Goal: Find specific page/section: Find specific page/section

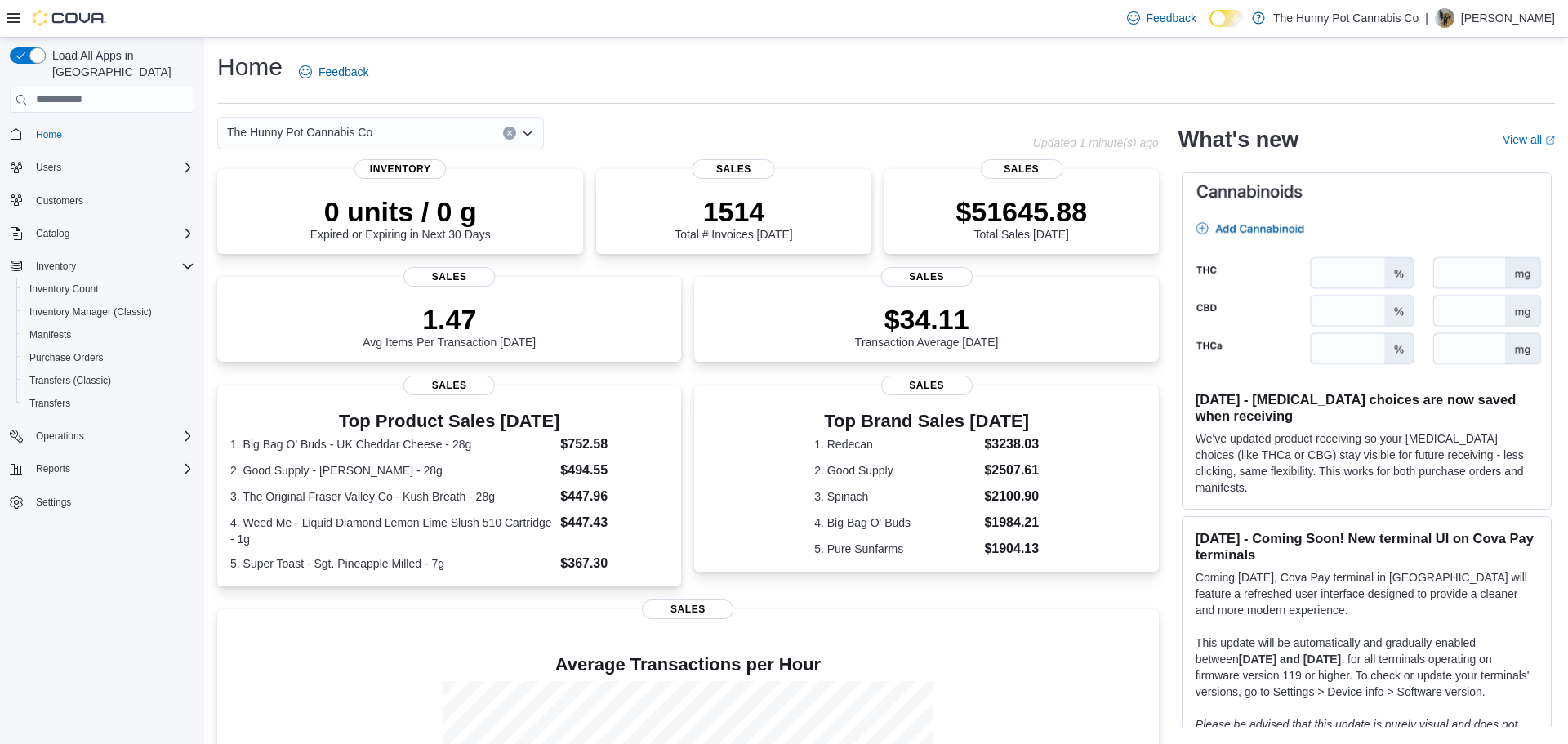
click at [508, 129] on button "Clear input" at bounding box center [509, 133] width 13 height 13
type input "****"
click at [349, 161] on span "1642 Merivale Rd" at bounding box center [317, 161] width 90 height 17
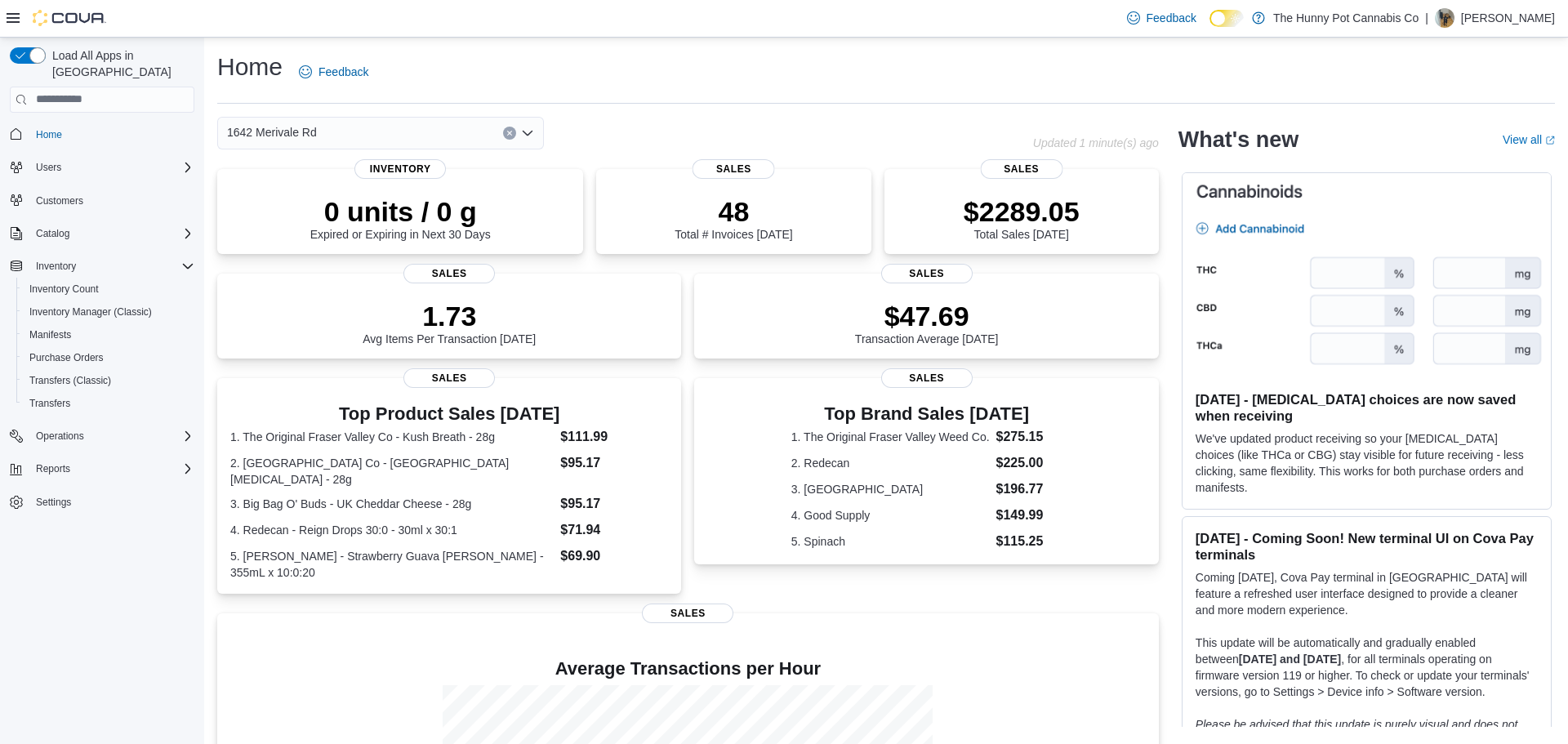
click at [643, 124] on div "1642 Merivale Rd" at bounding box center [624, 133] width 816 height 32
click at [510, 131] on icon "Clear input" at bounding box center [509, 132] width 4 height 4
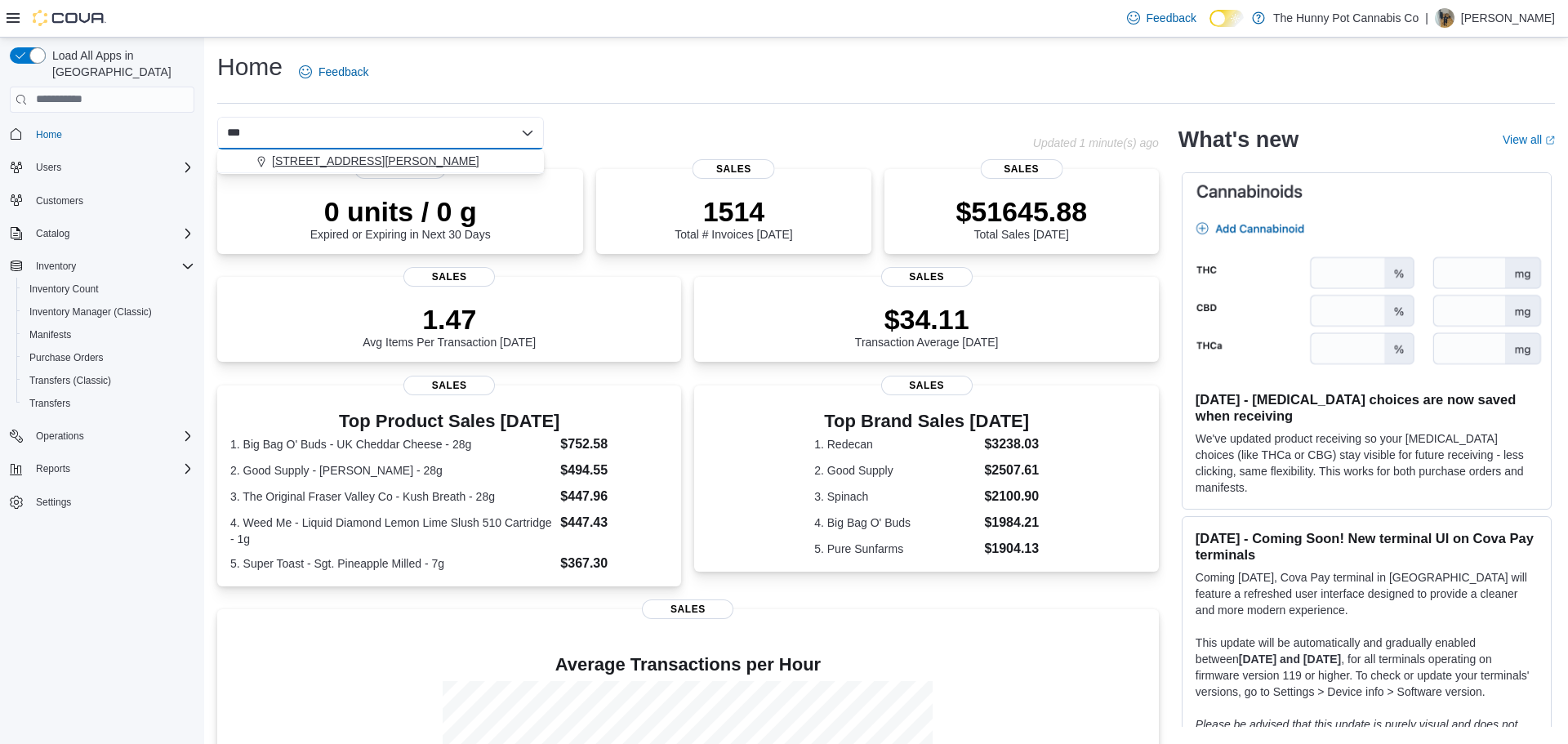
type input "***"
click at [433, 162] on div "[STREET_ADDRESS][PERSON_NAME]" at bounding box center [390, 161] width 288 height 17
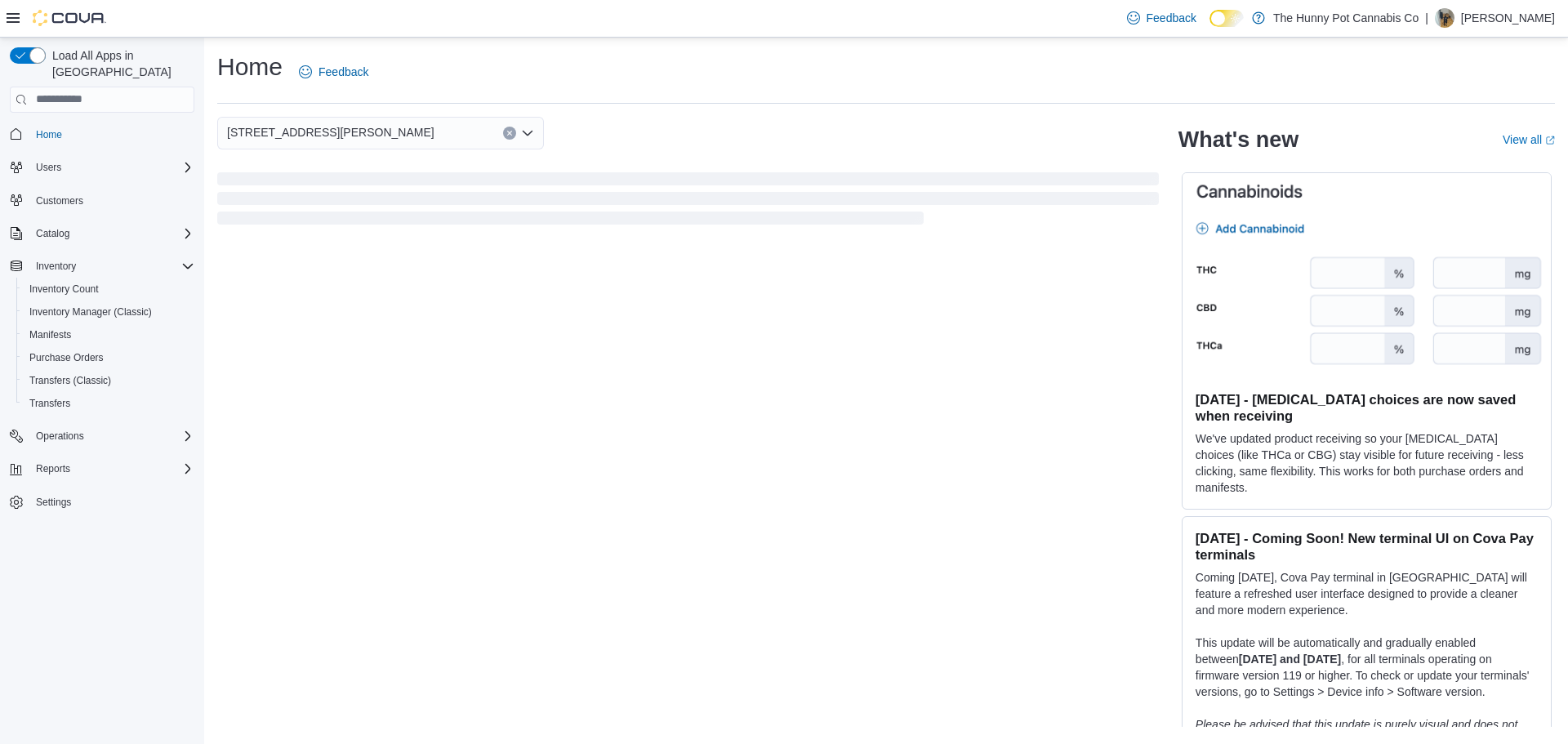
click at [671, 130] on div "[STREET_ADDRESS][PERSON_NAME] Combo box. Selected. [STREET_ADDRESS][PERSON_NAME…" at bounding box center [687, 133] width 942 height 32
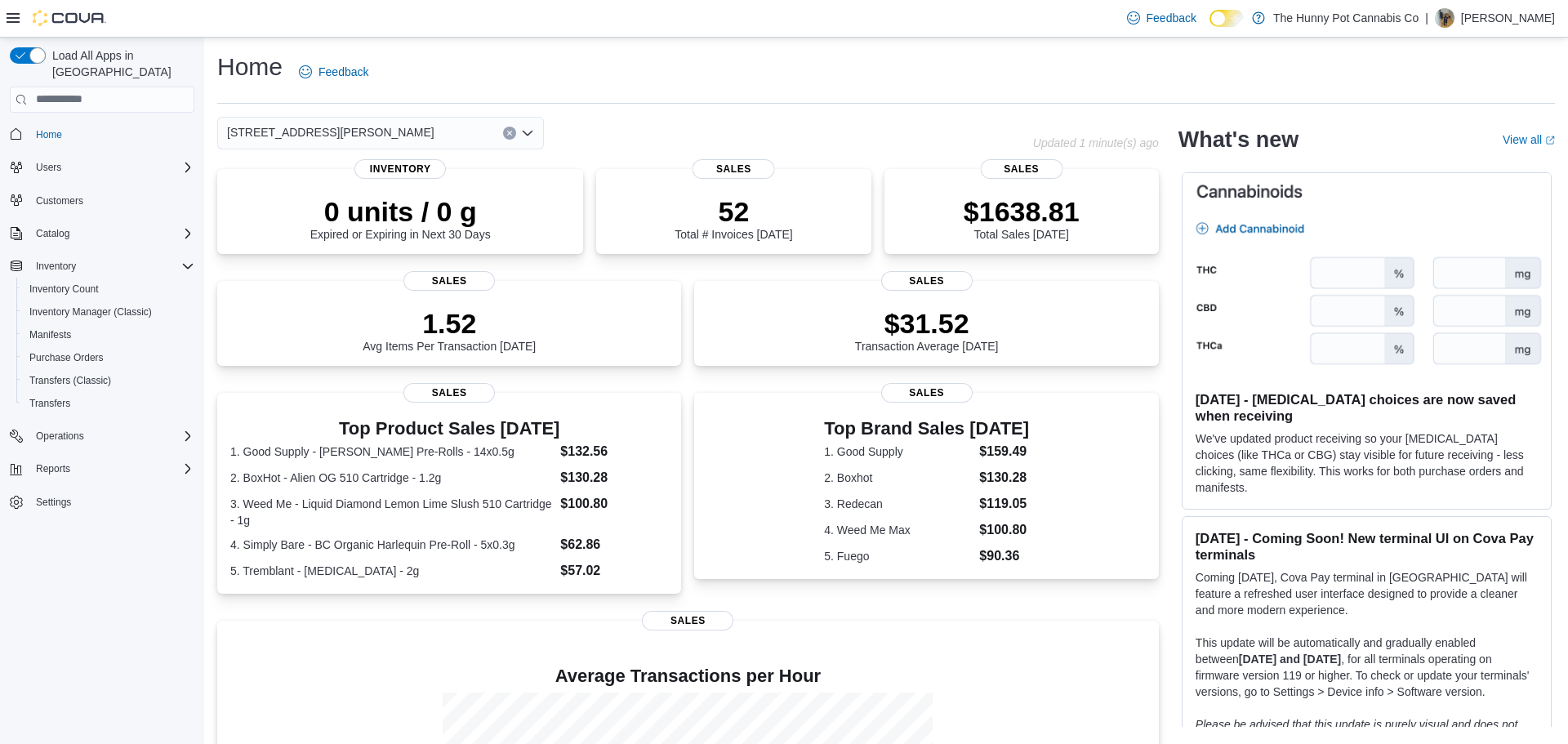
click at [509, 136] on button "Clear input" at bounding box center [509, 133] width 13 height 13
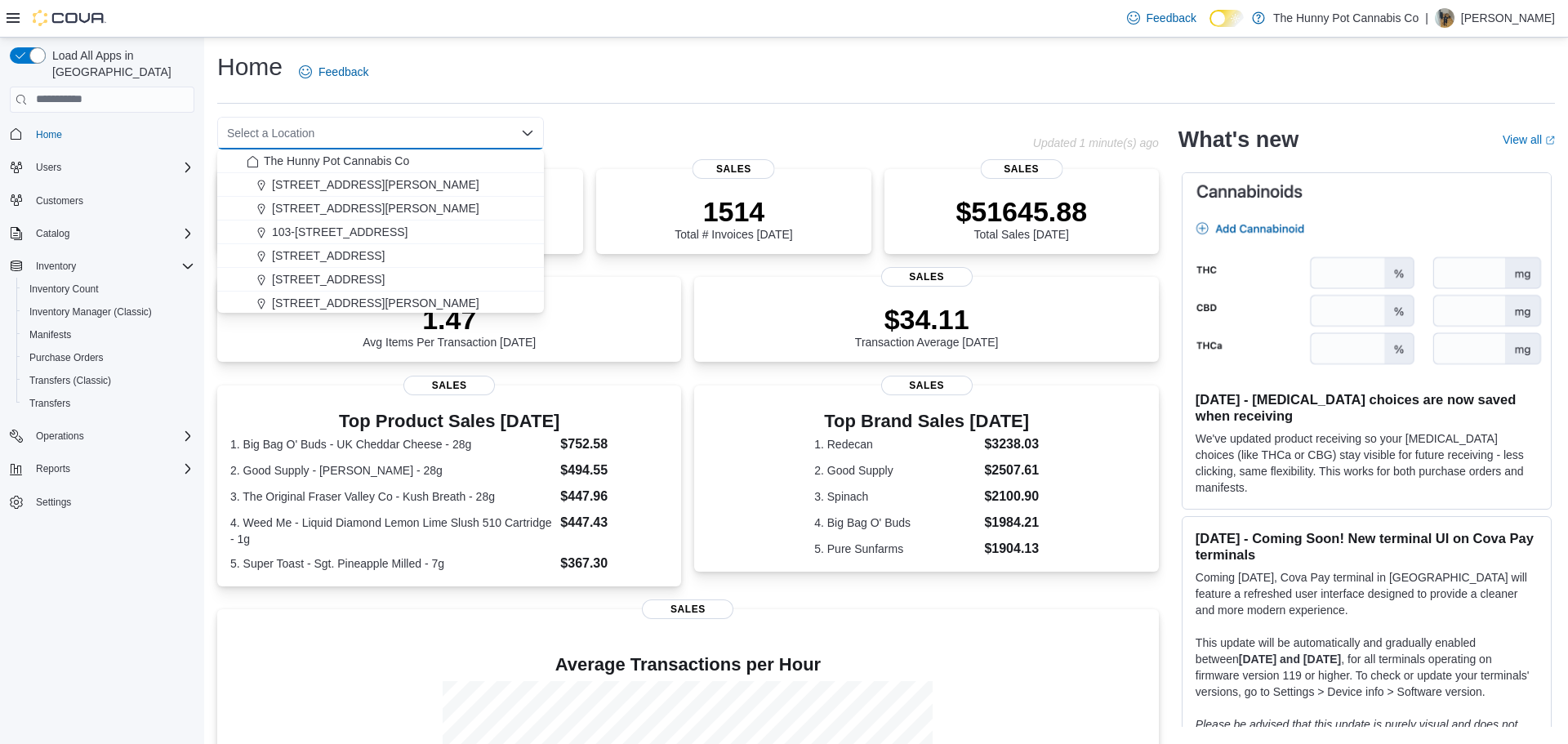
click at [641, 132] on div "Select a Location Combo box. Selected. Combo box input. Select a Location. Type…" at bounding box center [624, 133] width 816 height 32
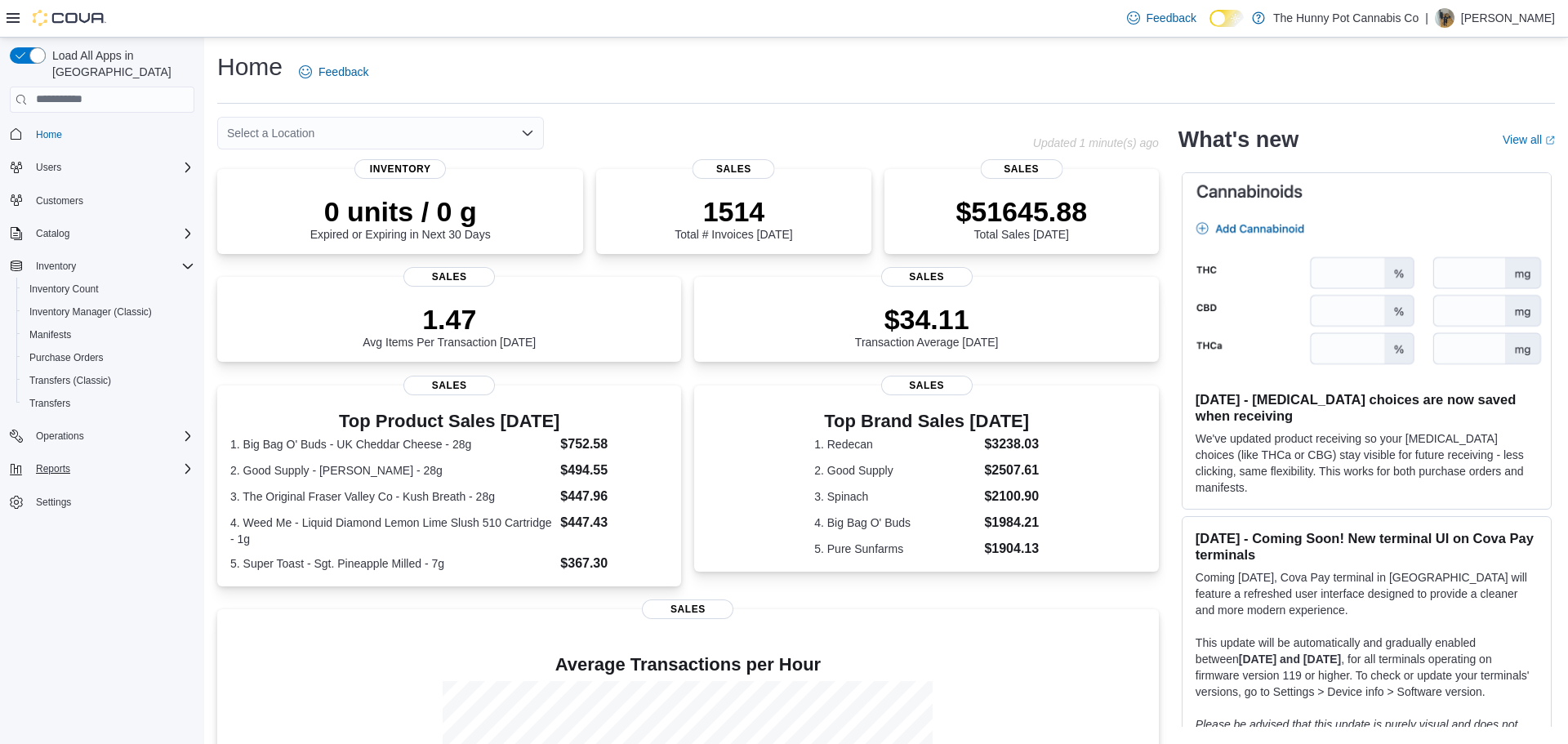
click at [94, 459] on div "Reports" at bounding box center [112, 469] width 165 height 19
click at [64, 429] on span "Operations" at bounding box center [59, 435] width 48 height 13
click at [73, 452] on span "Cash Management" at bounding box center [71, 458] width 82 height 13
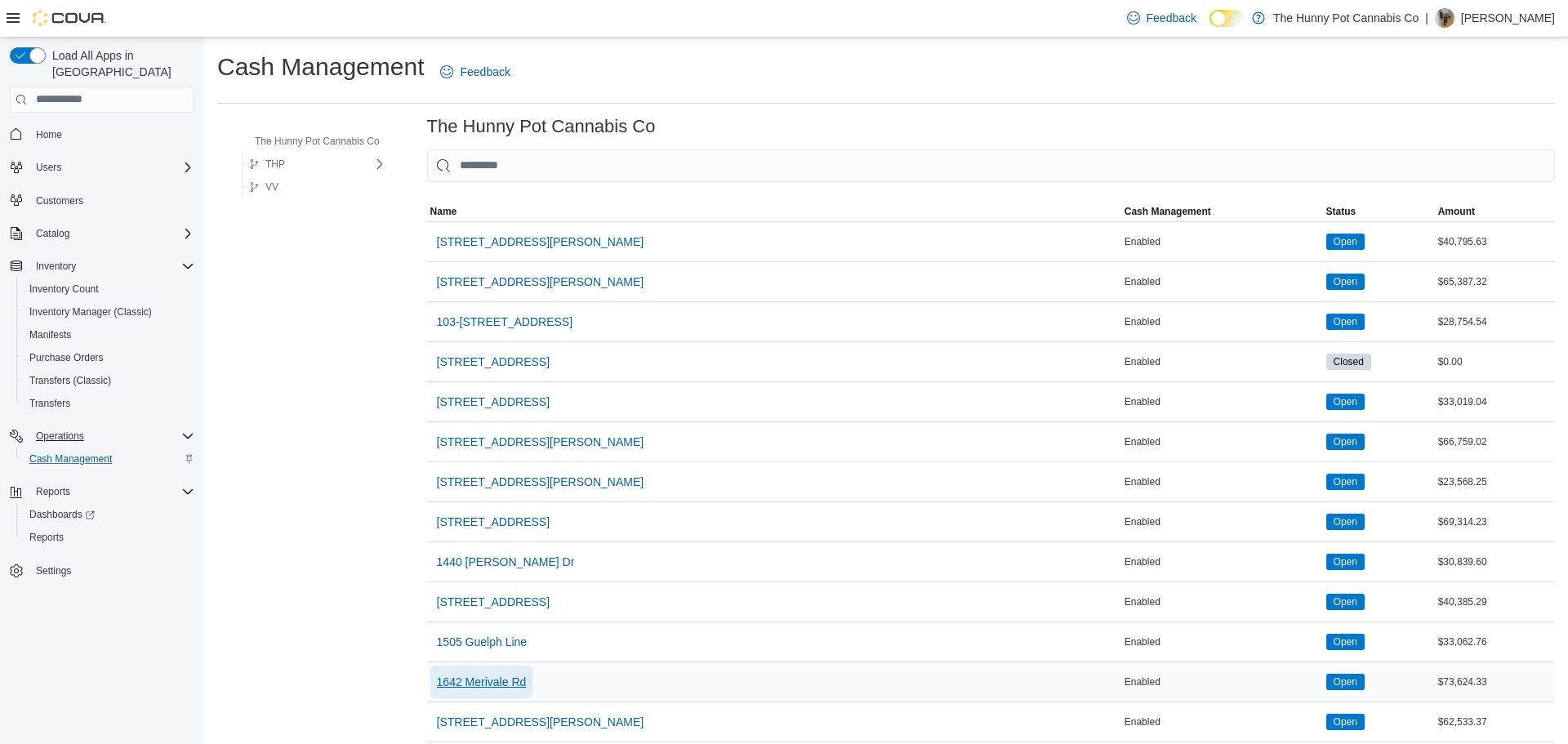
click at [486, 676] on span "1642 Merivale Rd" at bounding box center [482, 681] width 90 height 17
click at [491, 438] on span "[STREET_ADDRESS][PERSON_NAME]" at bounding box center [540, 442] width 207 height 17
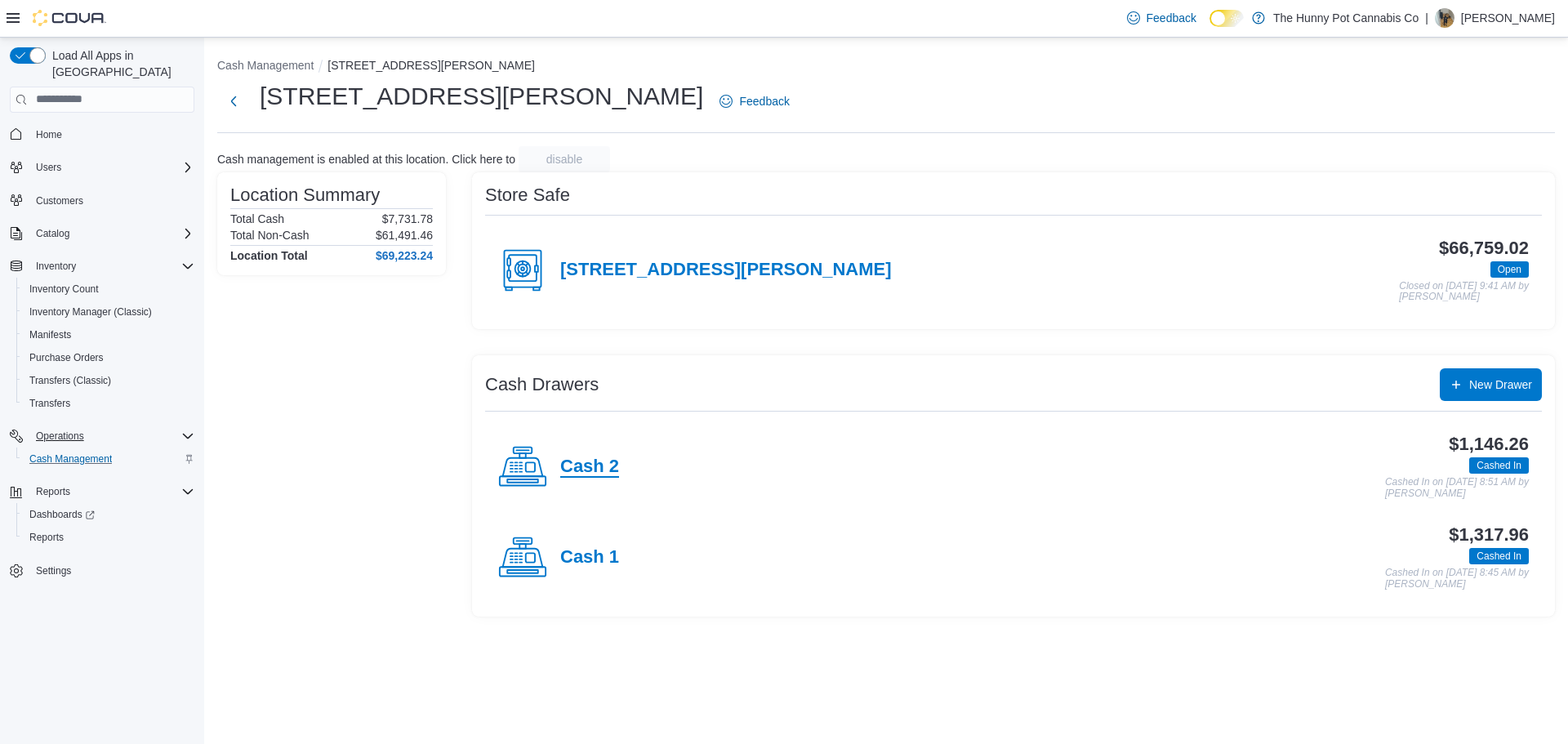
click at [601, 471] on h4 "Cash 2" at bounding box center [589, 467] width 59 height 21
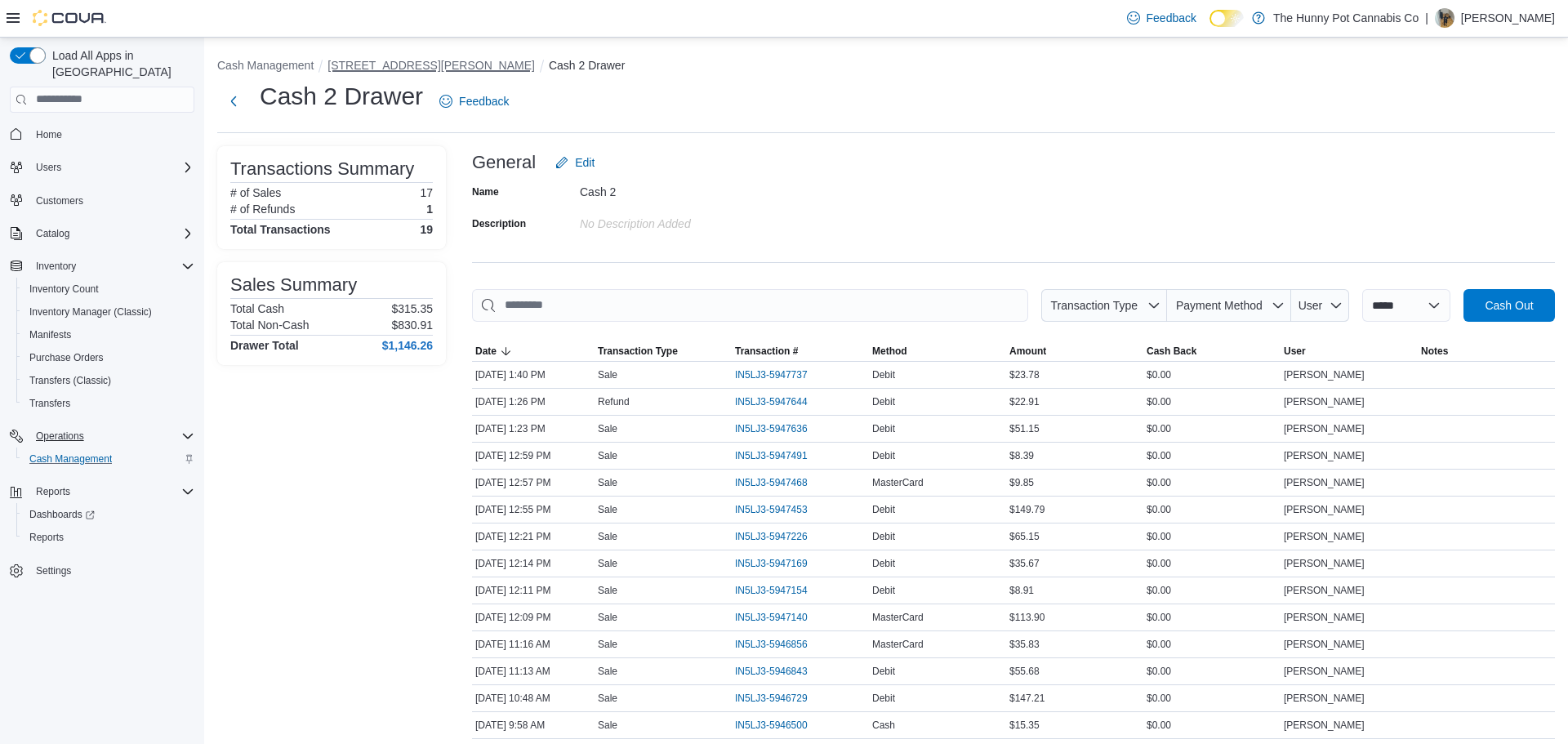
click at [369, 66] on button "[STREET_ADDRESS][PERSON_NAME]" at bounding box center [430, 65] width 207 height 13
